Goal: Find specific page/section: Find specific page/section

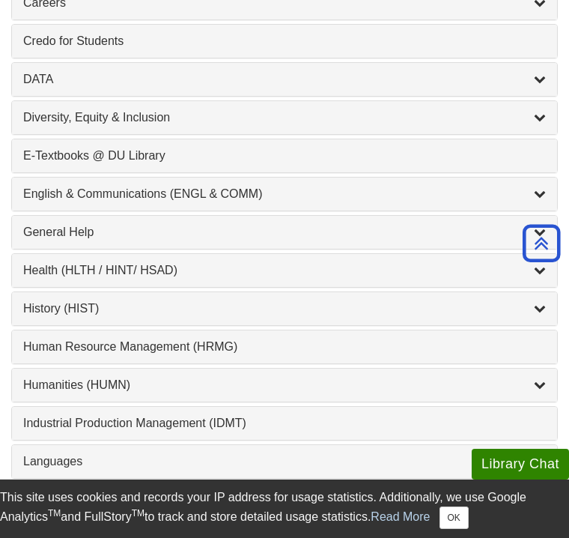
scroll to position [875, 0]
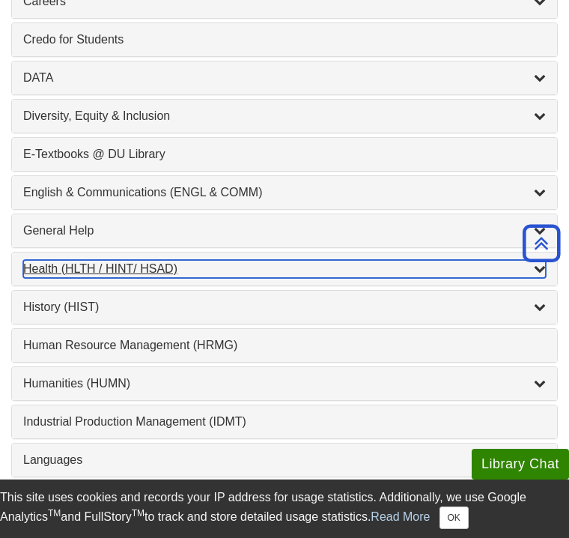
click at [251, 260] on div "Health (HLTH / HINT/ HSAD) , 12 guides" at bounding box center [284, 269] width 523 height 18
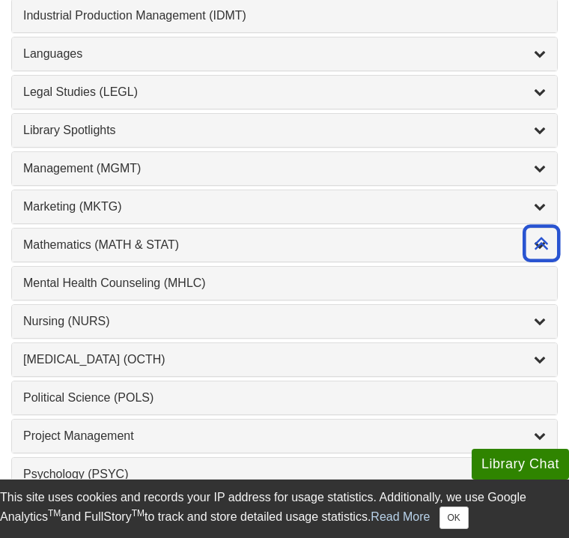
scroll to position [1698, 0]
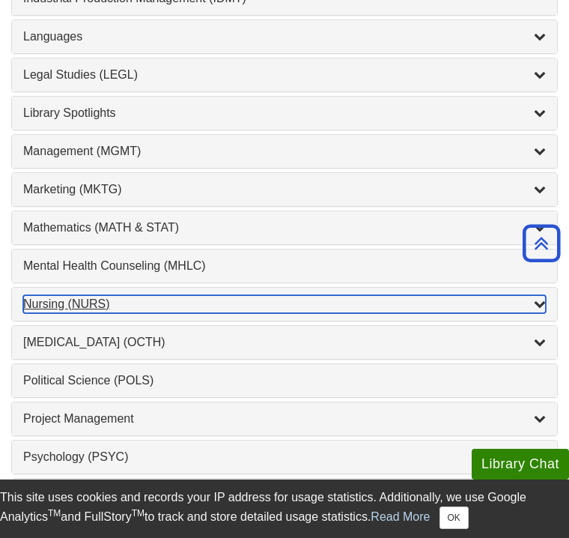
click at [157, 295] on div "Nursing (NURS) , 14 guides" at bounding box center [284, 304] width 523 height 18
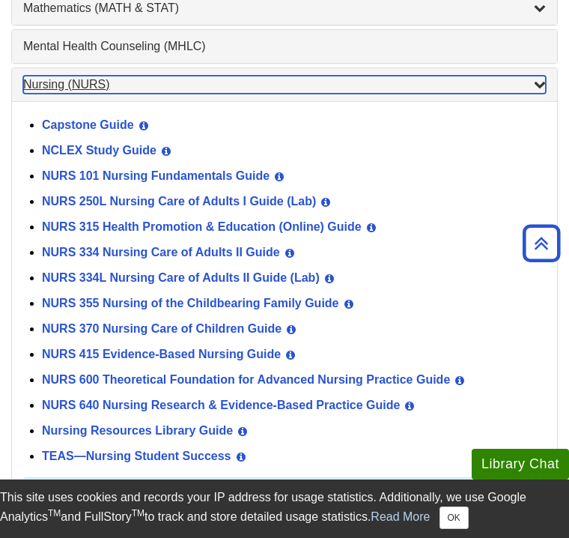
scroll to position [1519, 0]
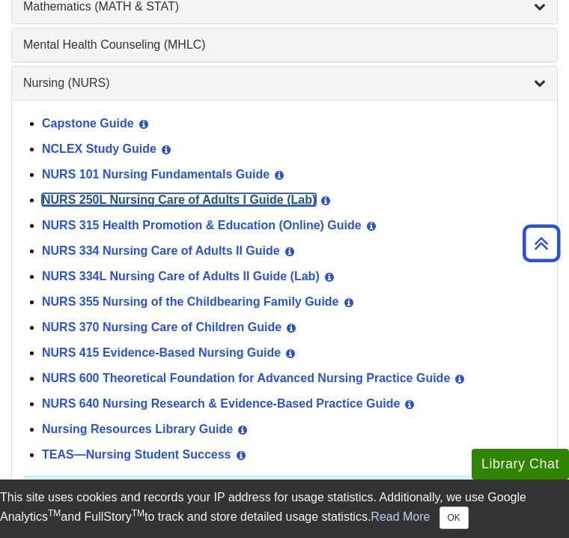
click at [171, 193] on link "NURS 250L Nursing Care of Adults I Guide (Lab)" at bounding box center [179, 199] width 274 height 13
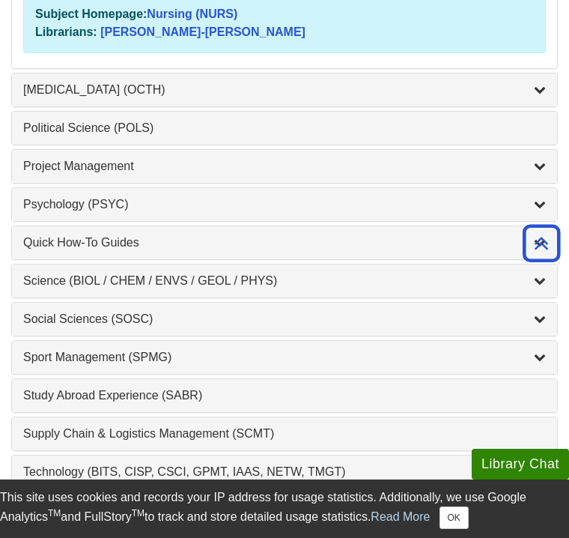
scroll to position [2004, 0]
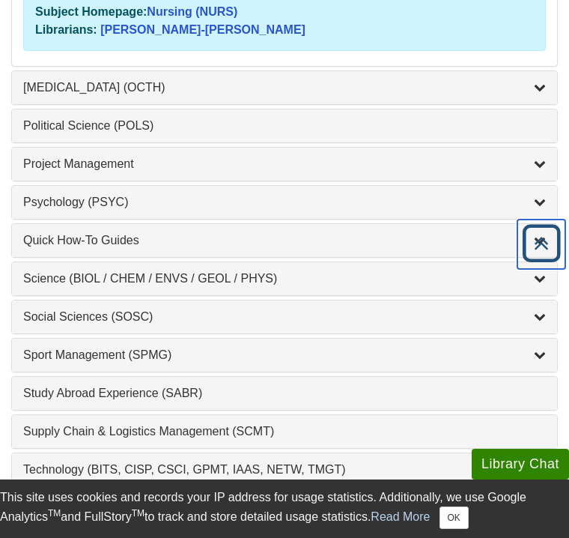
click at [549, 235] on icon "Back to Top" at bounding box center [542, 244] width 48 height 48
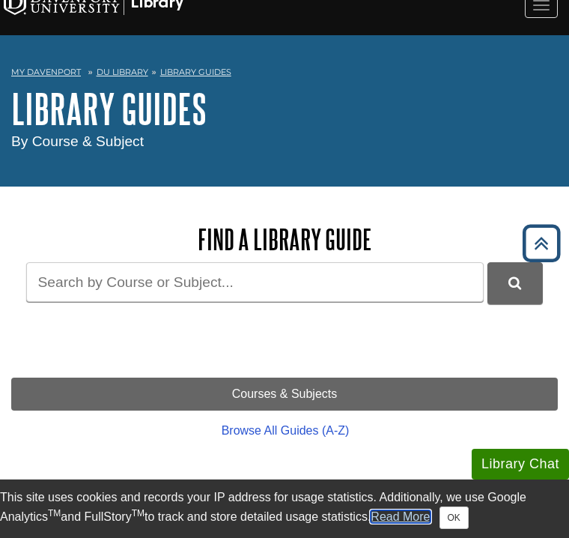
scroll to position [0, 0]
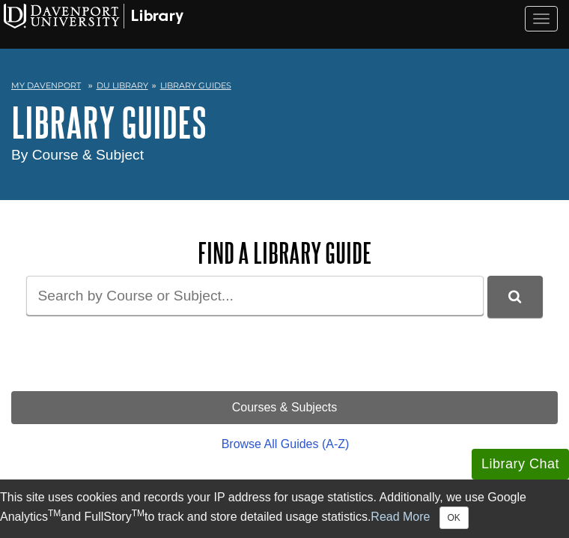
click at [0, 0] on img at bounding box center [0, 0] width 0 height 0
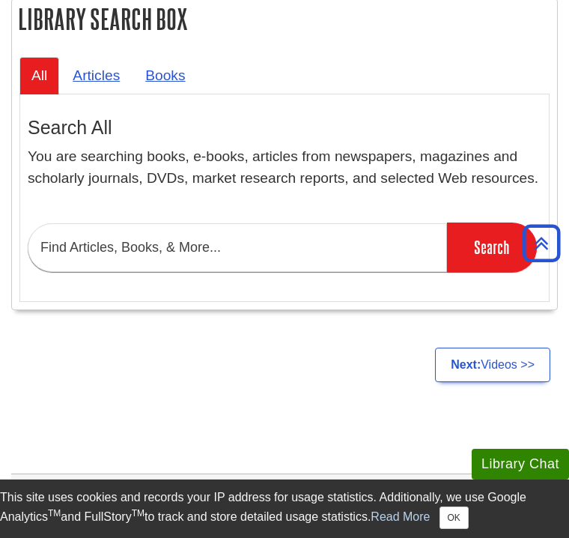
scroll to position [2853, 0]
